Goal: Find specific page/section: Find specific page/section

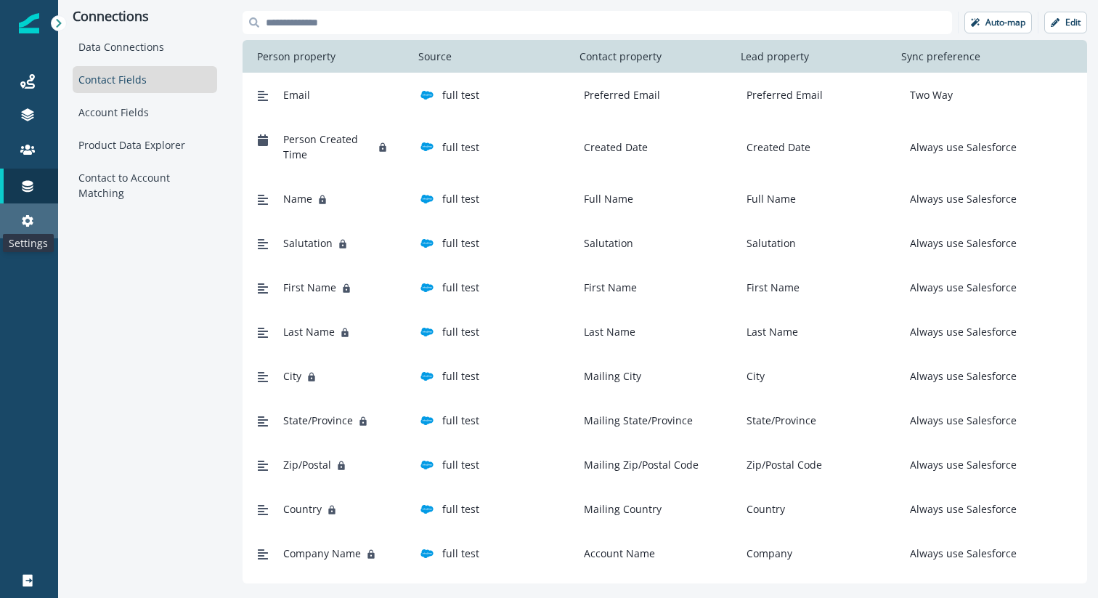
click at [31, 213] on icon at bounding box center [27, 220] width 15 height 15
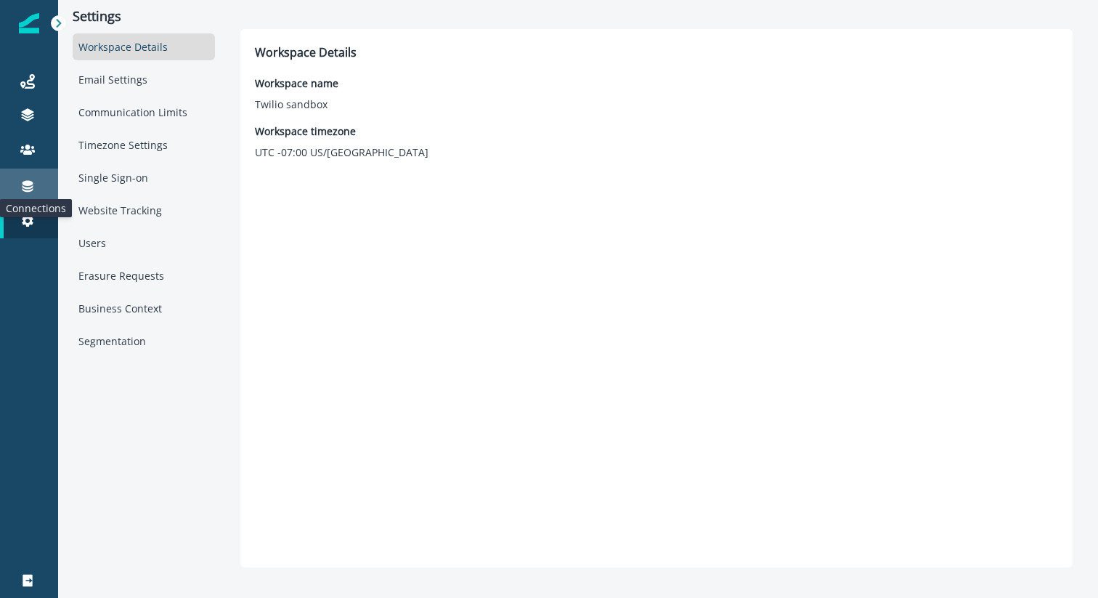
click at [32, 181] on icon at bounding box center [27, 186] width 15 height 15
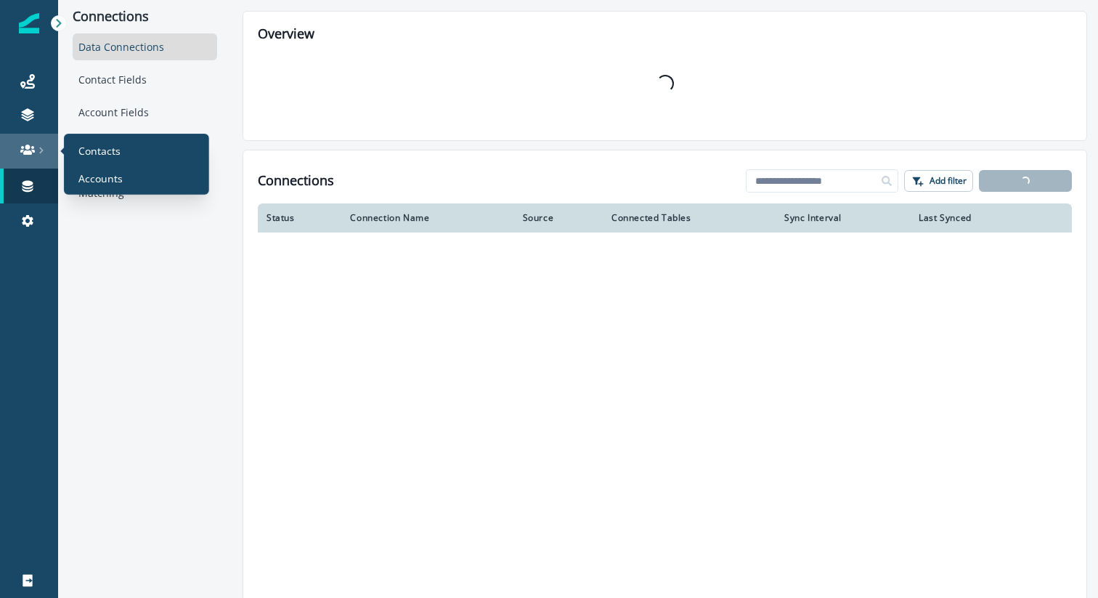
click at [30, 138] on link at bounding box center [29, 151] width 58 height 35
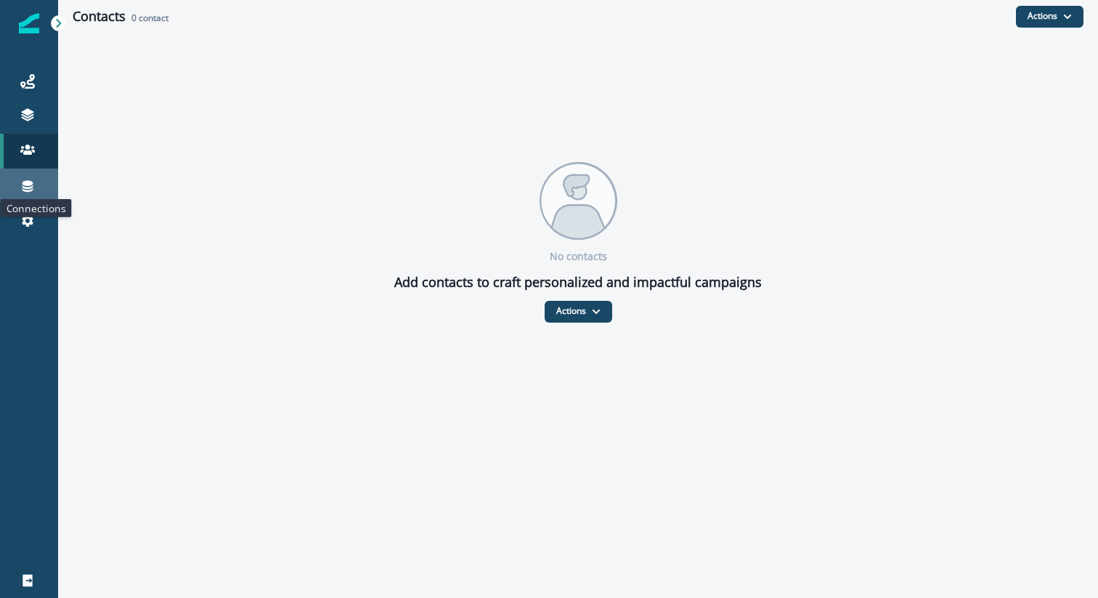
click at [30, 180] on icon at bounding box center [27, 186] width 15 height 15
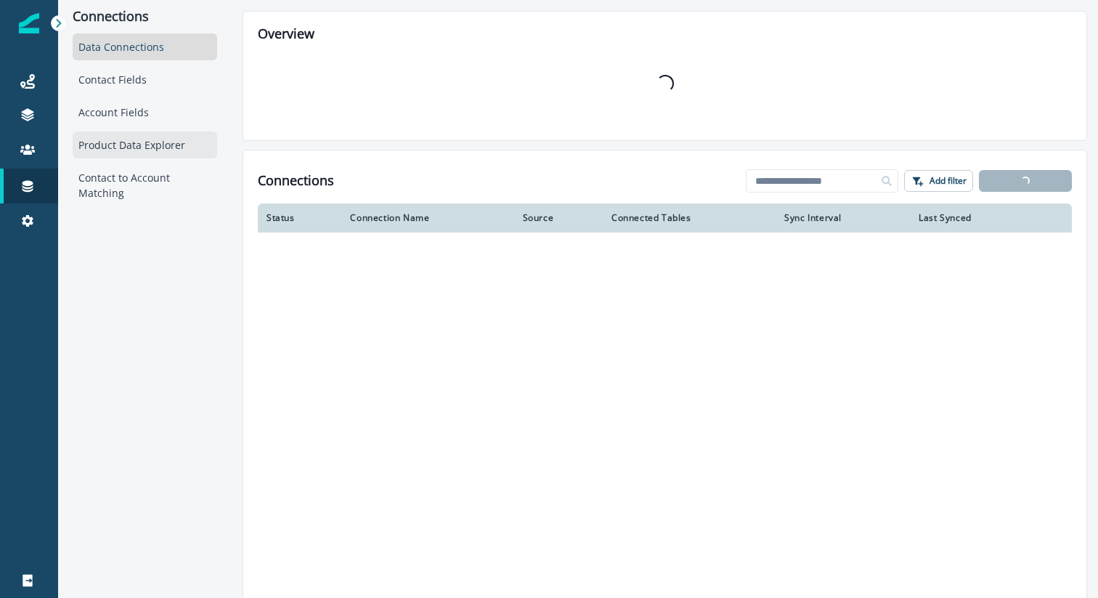
click at [131, 149] on div "Product Data Explorer" at bounding box center [145, 144] width 144 height 27
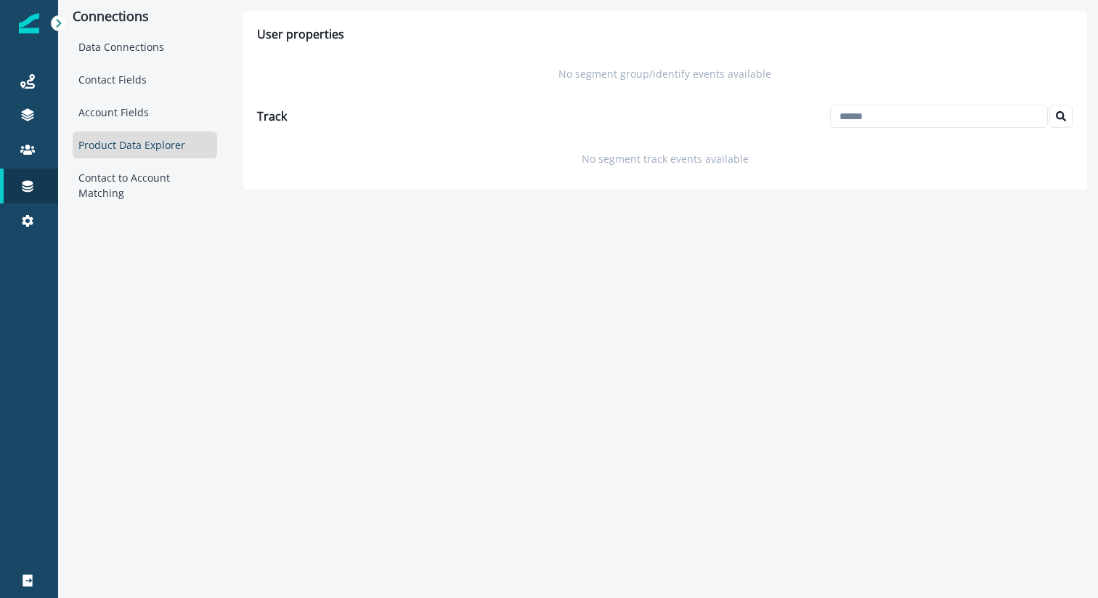
click at [68, 23] on div "Connections Data Connections Contact Fields Account Fields Product Data Explore…" at bounding box center [145, 103] width 174 height 206
click at [59, 23] on icon at bounding box center [59, 23] width 10 height 10
